Goal: Check status: Check status

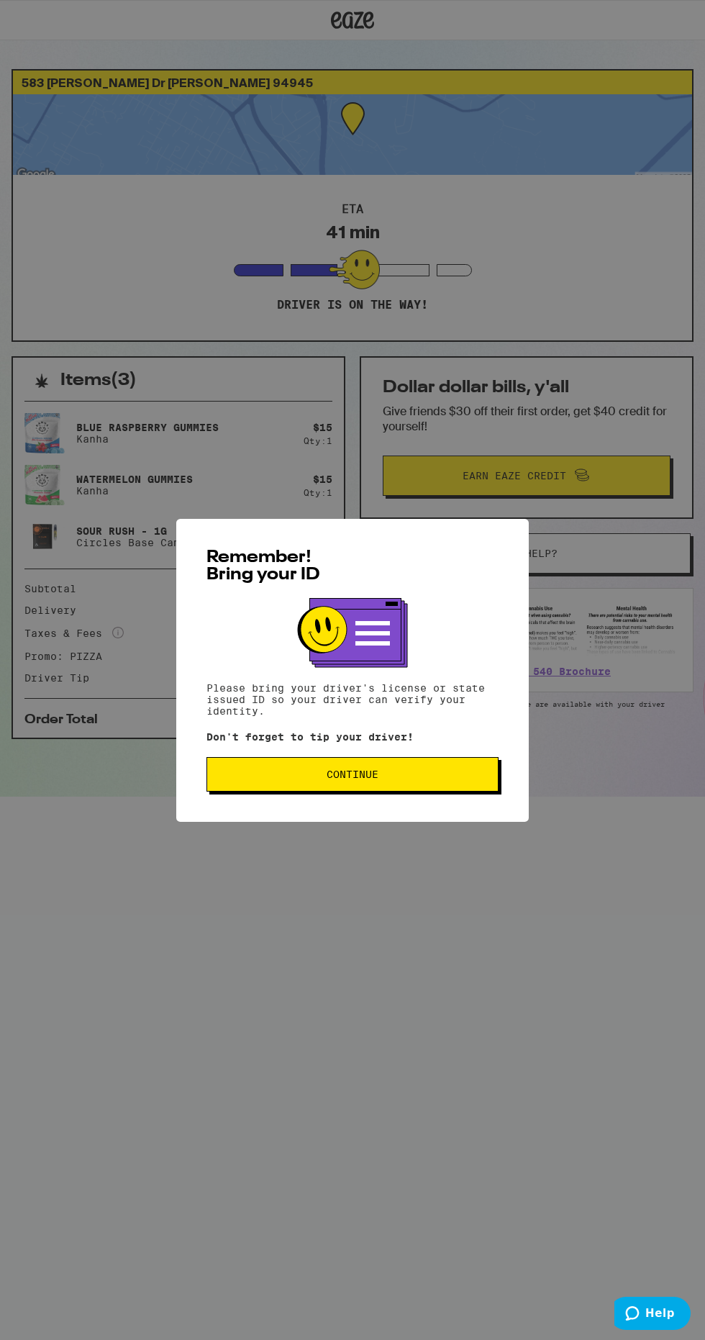
click at [485, 769] on button "Continue" at bounding box center [353, 774] width 292 height 35
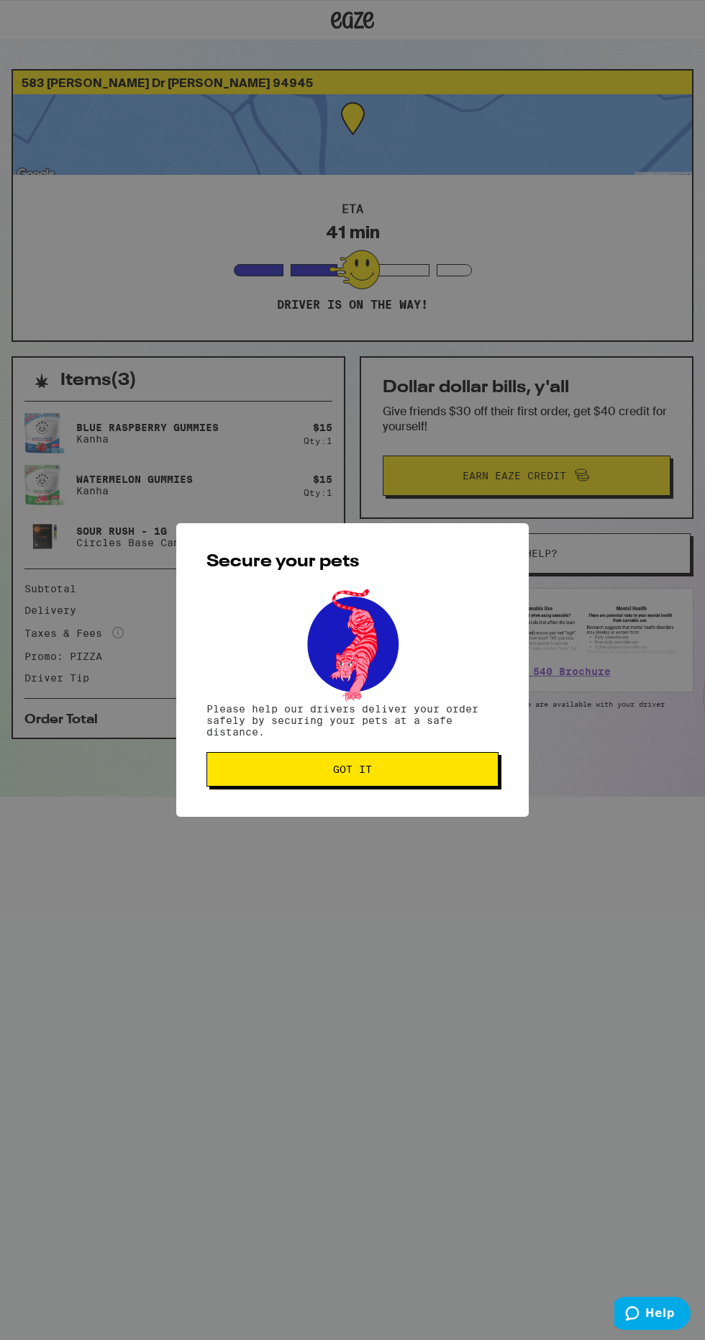
click at [496, 757] on button "Got it" at bounding box center [353, 769] width 292 height 35
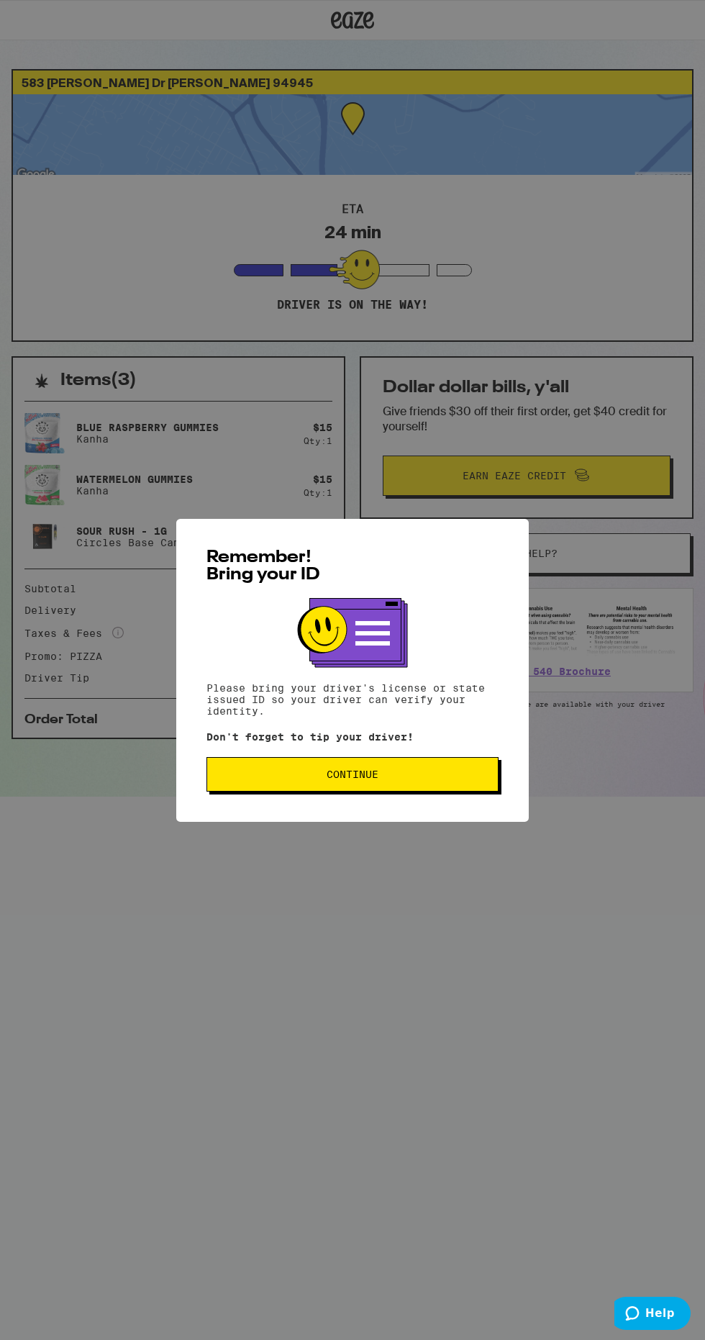
click at [444, 763] on button "Continue" at bounding box center [353, 774] width 292 height 35
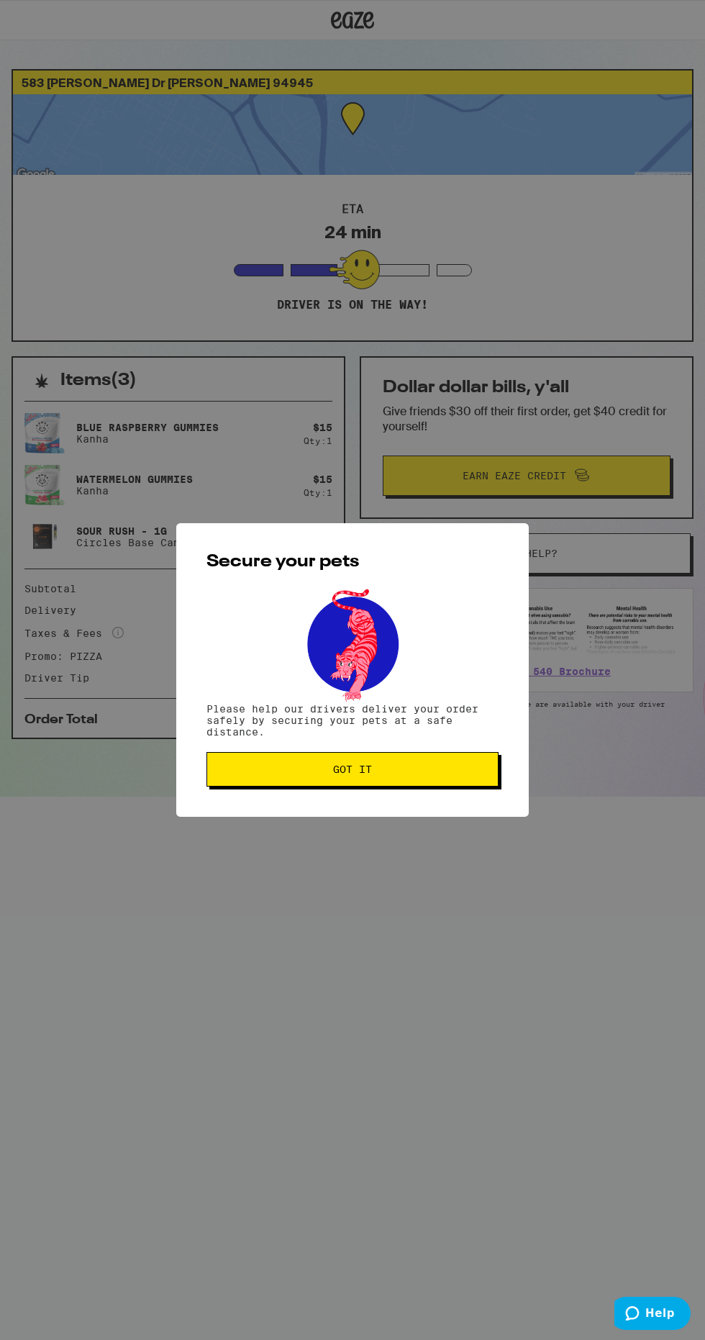
click at [461, 782] on button "Got it" at bounding box center [353, 769] width 292 height 35
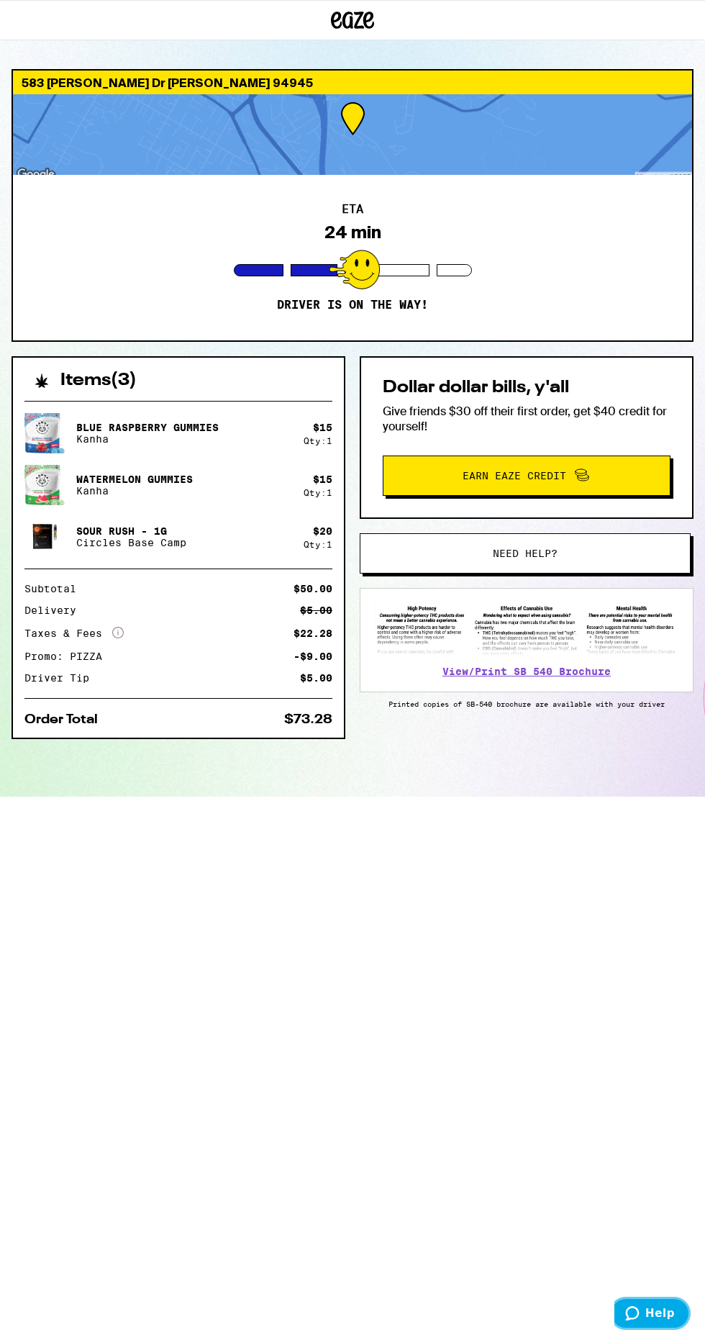
click at [646, 1314] on span "Help" at bounding box center [636, 1314] width 20 height 14
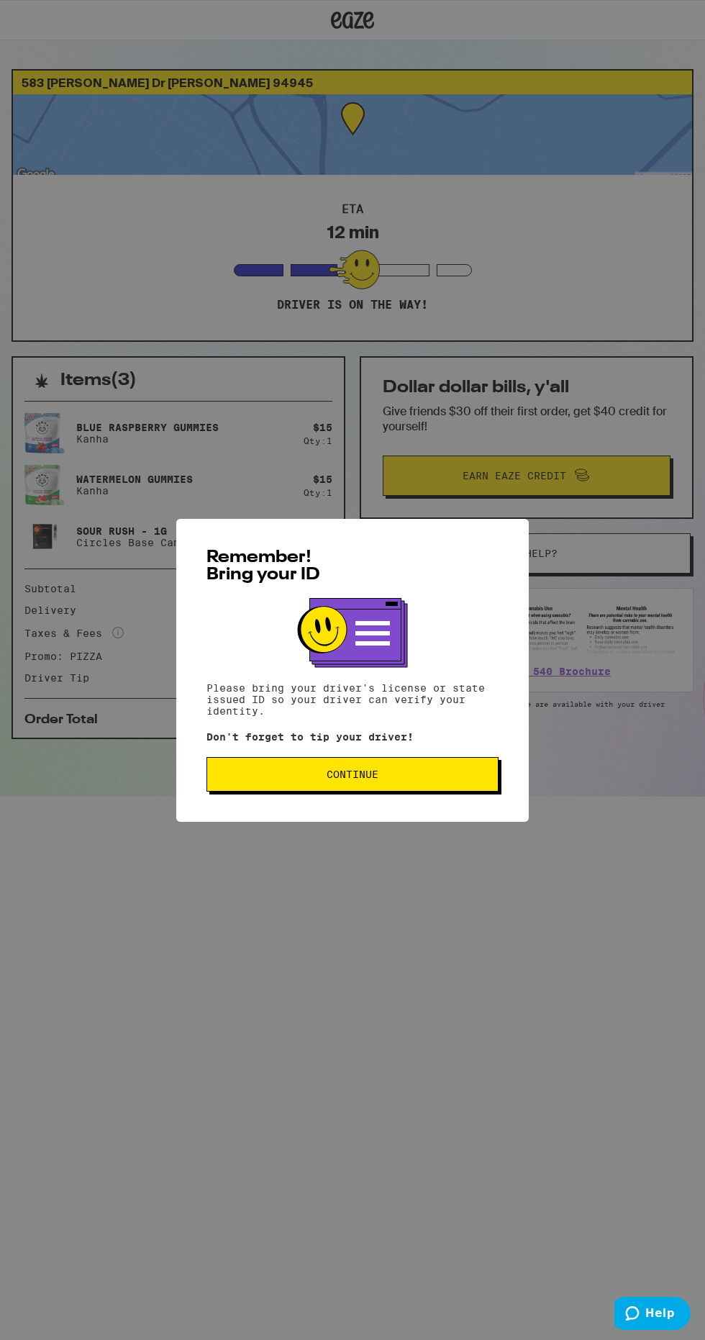
click at [479, 783] on button "Continue" at bounding box center [353, 774] width 292 height 35
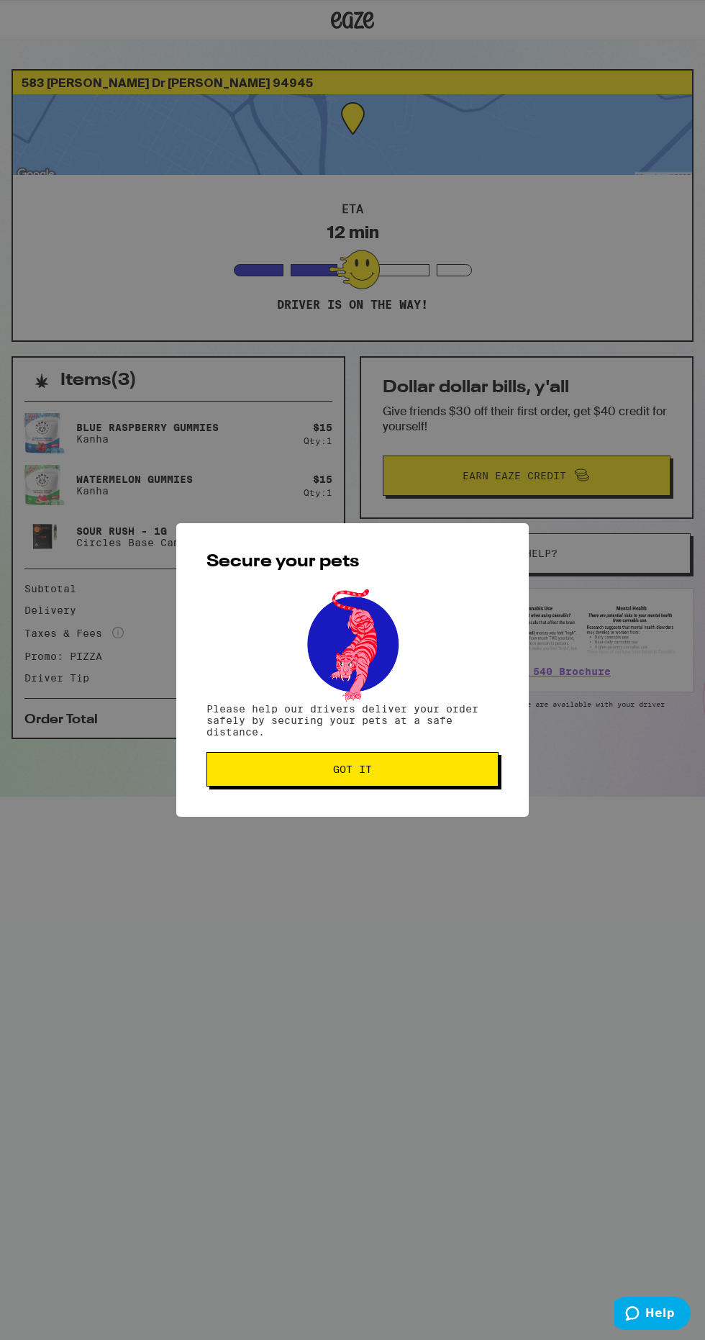
click at [479, 783] on button "Got it" at bounding box center [353, 769] width 292 height 35
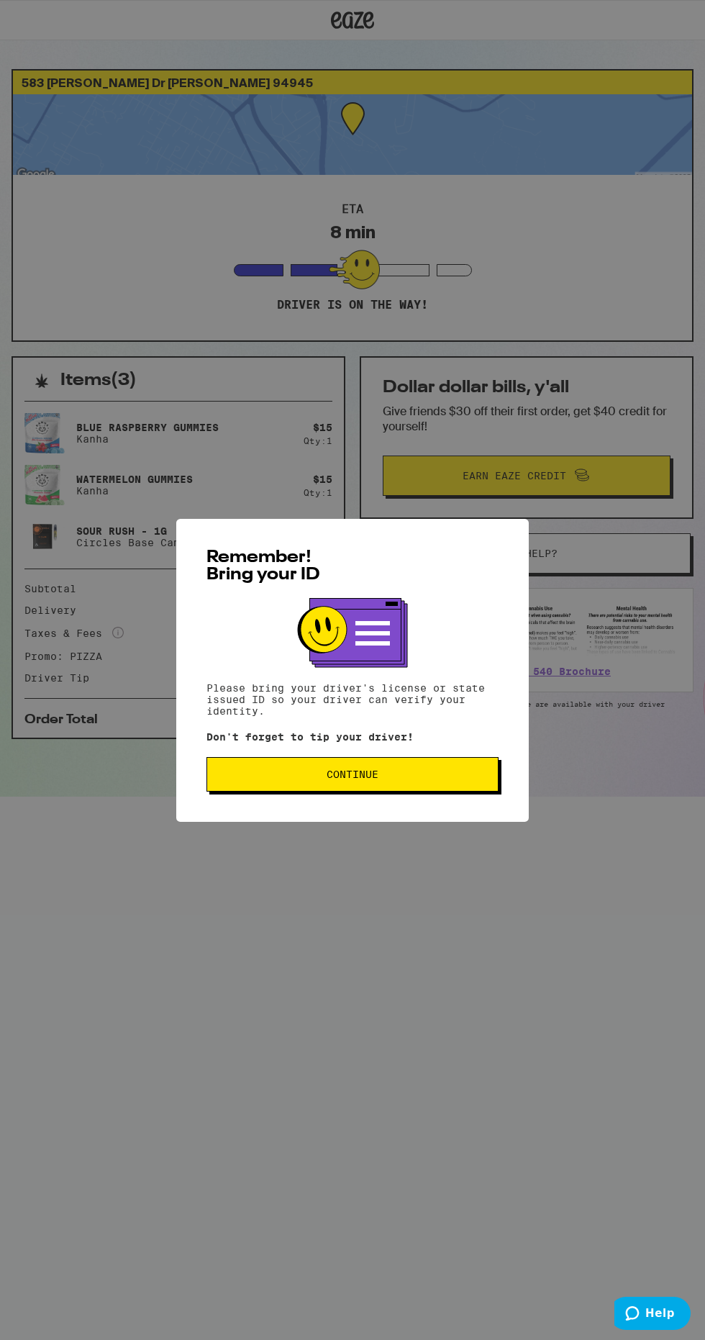
click at [463, 792] on button "Continue" at bounding box center [353, 774] width 292 height 35
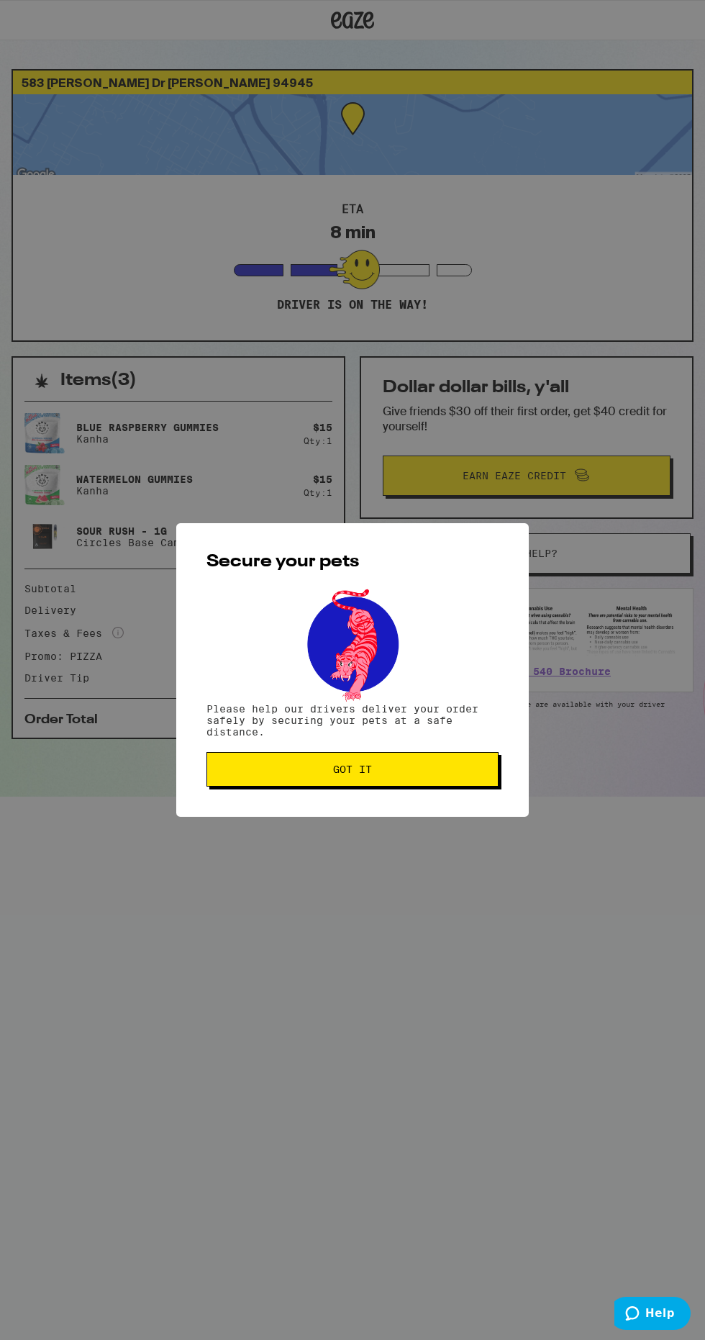
click at [221, 774] on span "Got it" at bounding box center [353, 769] width 268 height 10
